Goal: Check status

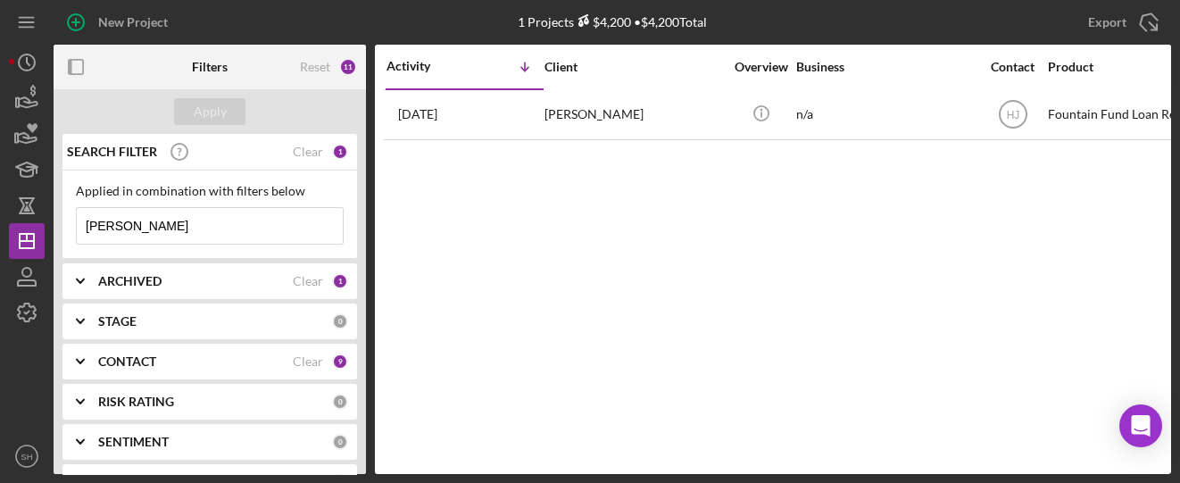
drag, startPoint x: 143, startPoint y: 228, endPoint x: 0, endPoint y: 202, distance: 145.1
click at [0, 202] on div "New Project 1 Projects $4,200 • $4,200 Total [PERSON_NAME] Export Icon/Export F…" at bounding box center [590, 241] width 1180 height 483
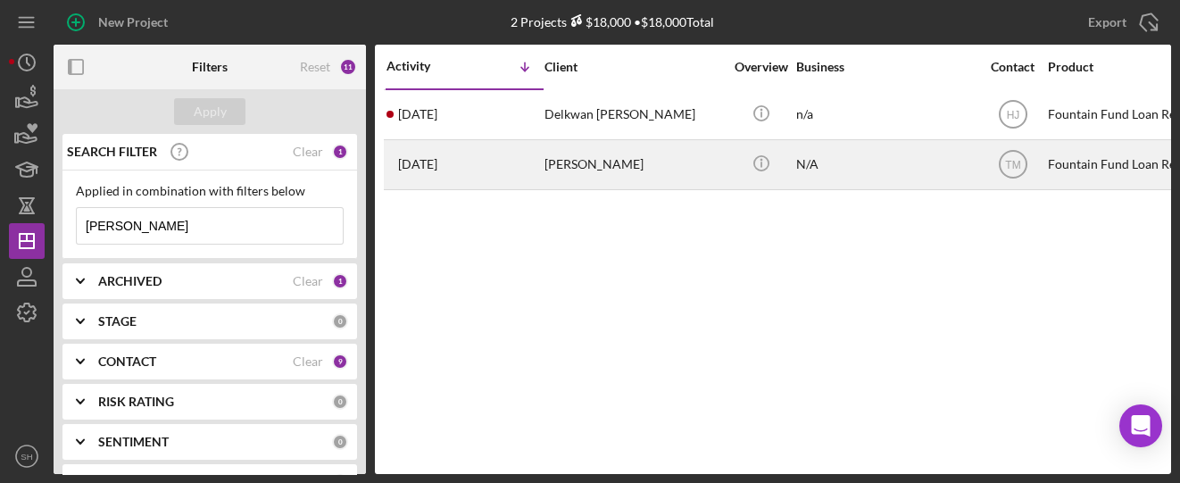
type input "[PERSON_NAME]"
click at [568, 161] on div "[PERSON_NAME]" at bounding box center [633, 164] width 178 height 47
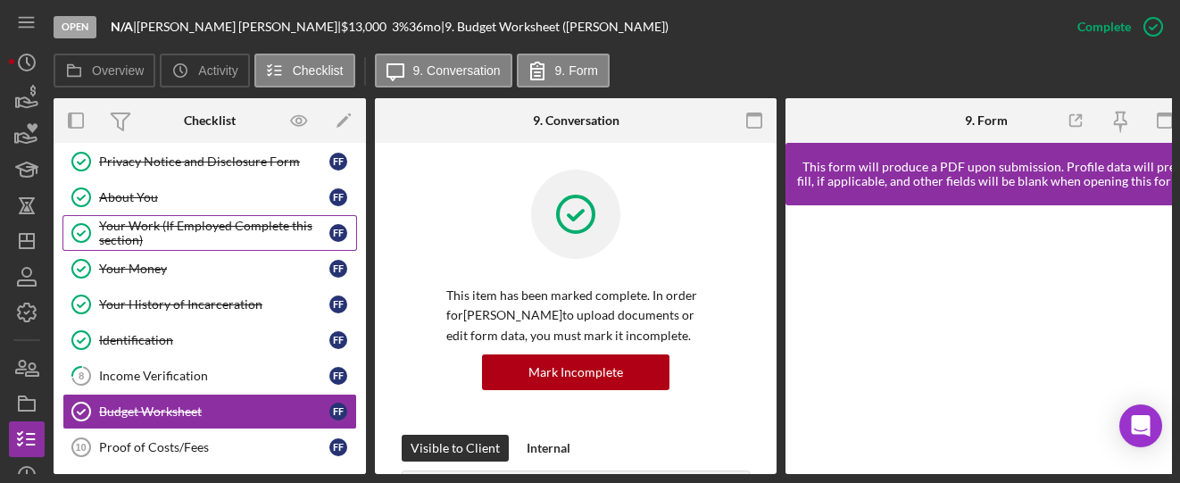
scroll to position [87, 0]
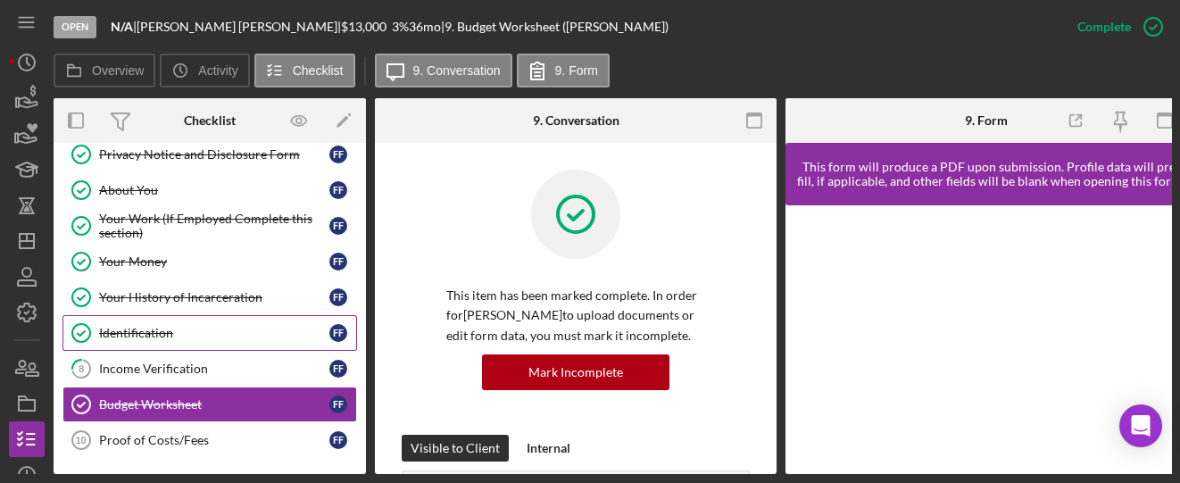
click at [137, 329] on div "Identification" at bounding box center [214, 333] width 230 height 14
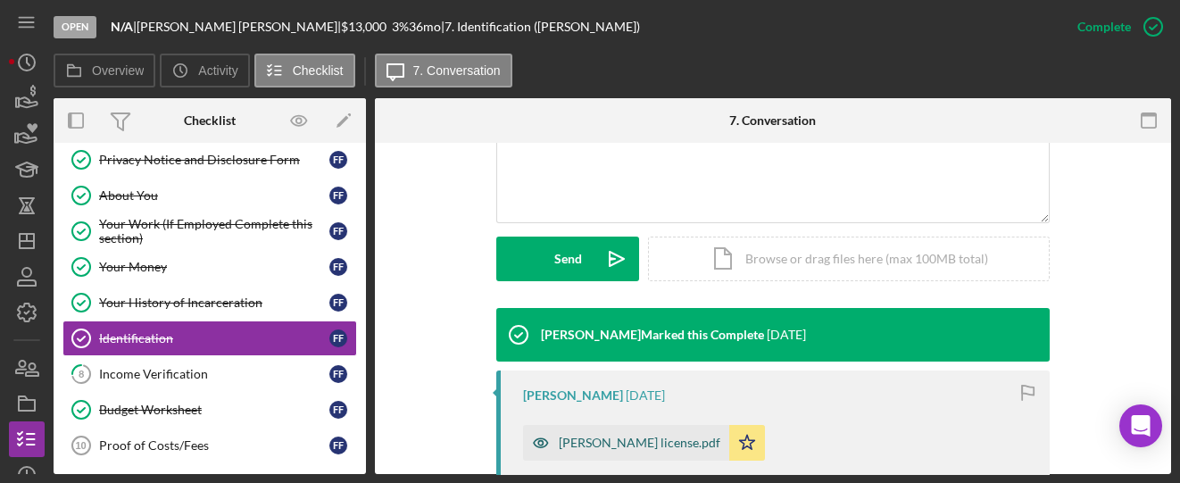
scroll to position [594, 0]
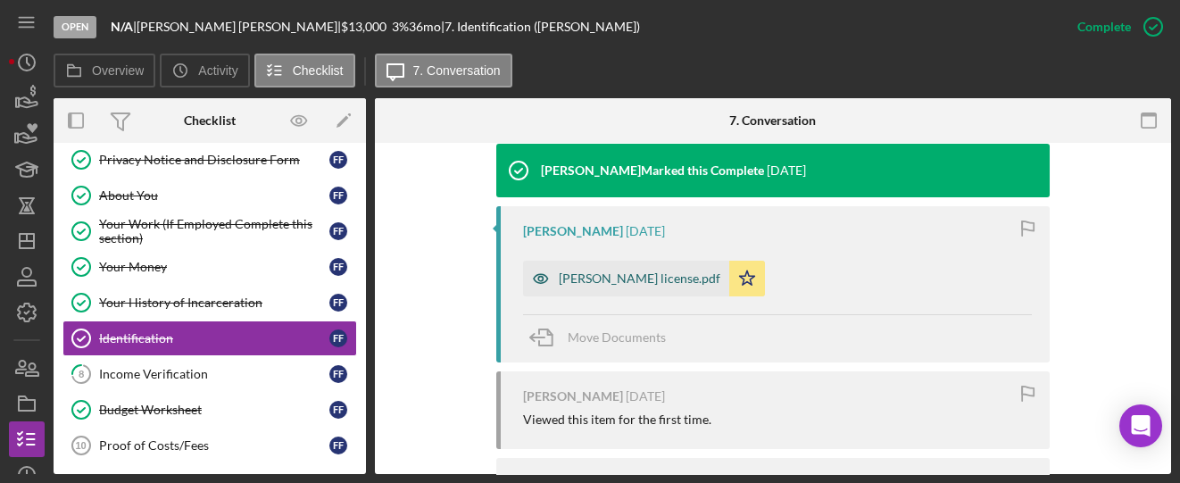
click at [606, 280] on div "[PERSON_NAME] license.pdf" at bounding box center [639, 278] width 161 height 14
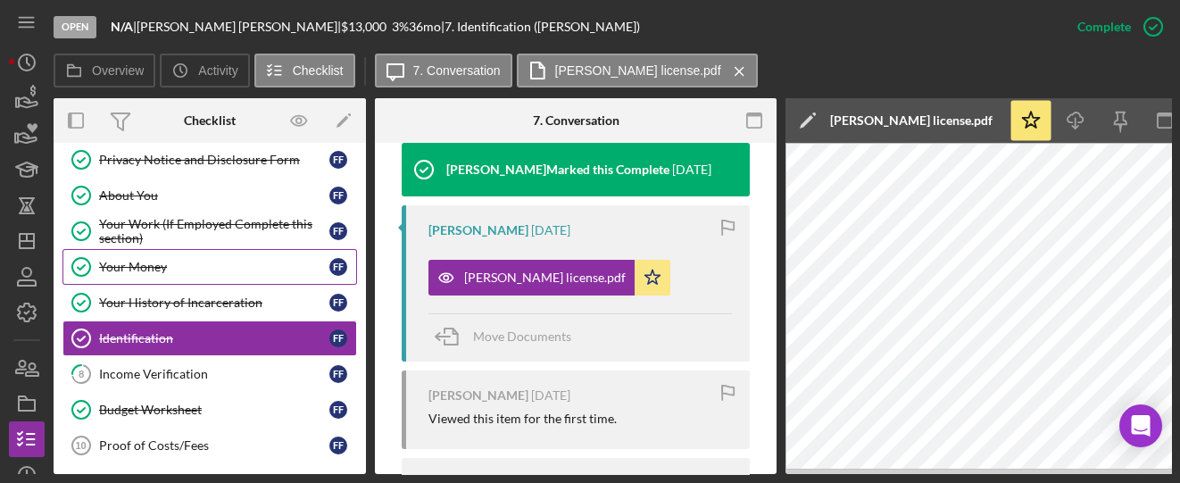
scroll to position [0, 0]
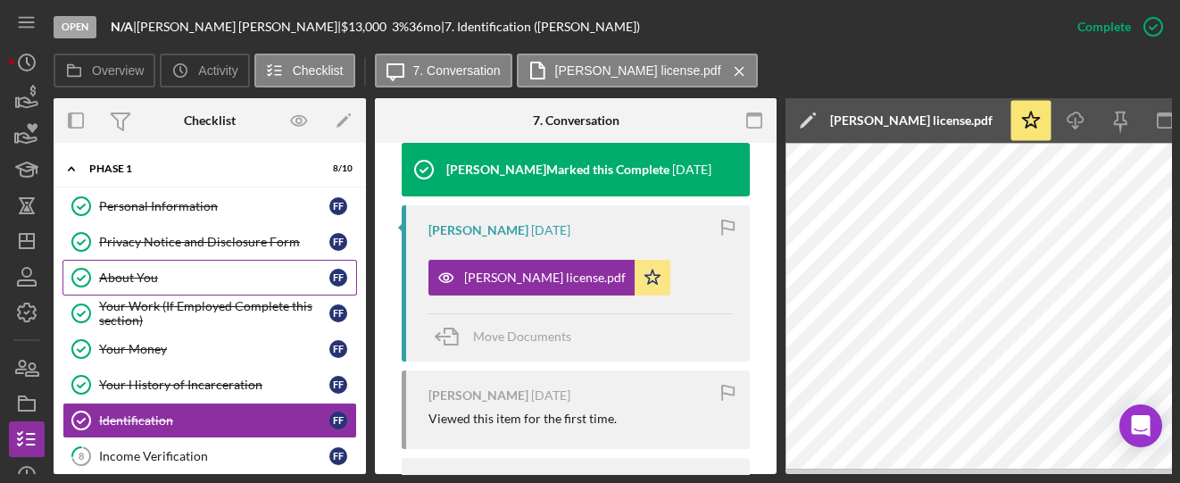
click at [149, 275] on div "About You" at bounding box center [214, 277] width 230 height 14
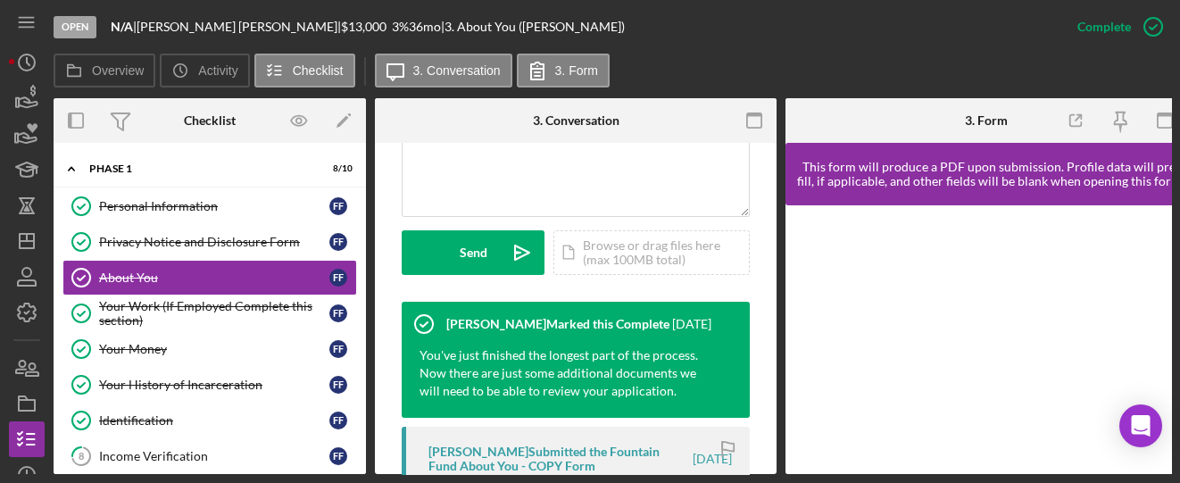
scroll to position [594, 0]
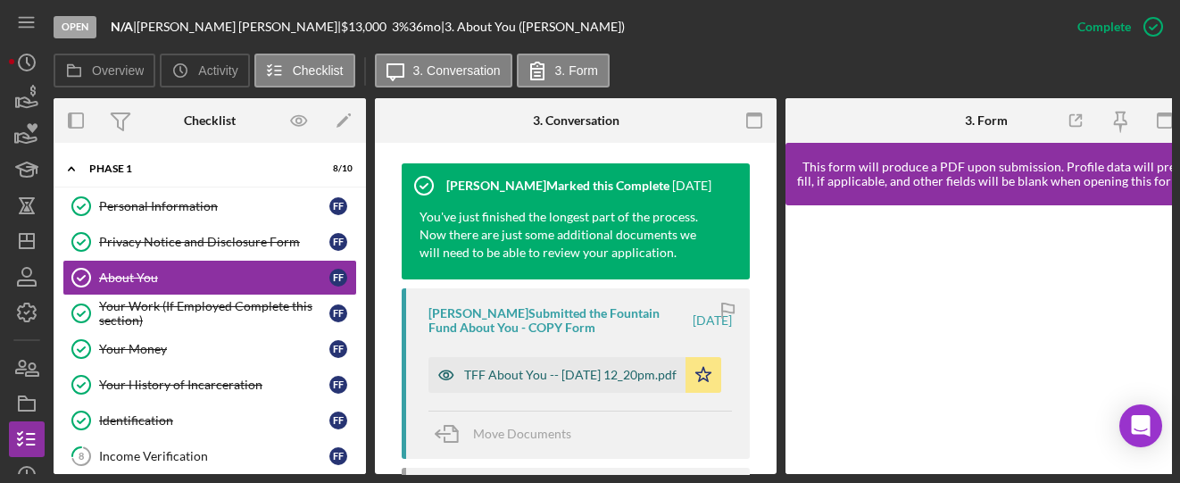
click at [508, 374] on div "TFF About You -- [DATE] 12_20pm.pdf" at bounding box center [570, 375] width 212 height 14
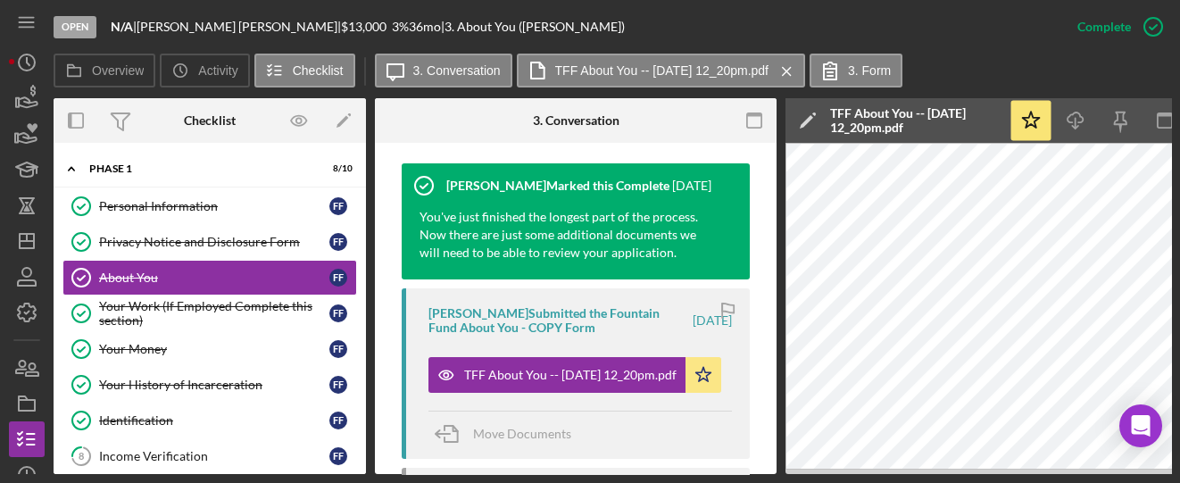
drag, startPoint x: 774, startPoint y: 474, endPoint x: 814, endPoint y: 474, distance: 39.3
click at [814, 474] on div "Open N/A | [PERSON_NAME] | $13,000 $13,000 3 % 36 mo | 3. About You ([PERSON_NA…" at bounding box center [590, 241] width 1180 height 483
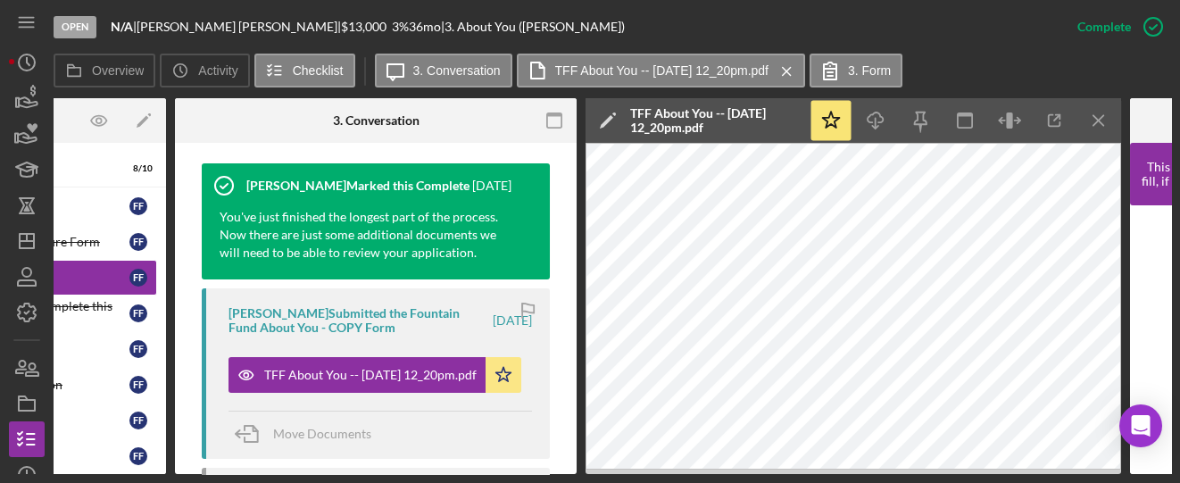
scroll to position [0, 203]
